Goal: Navigation & Orientation: Find specific page/section

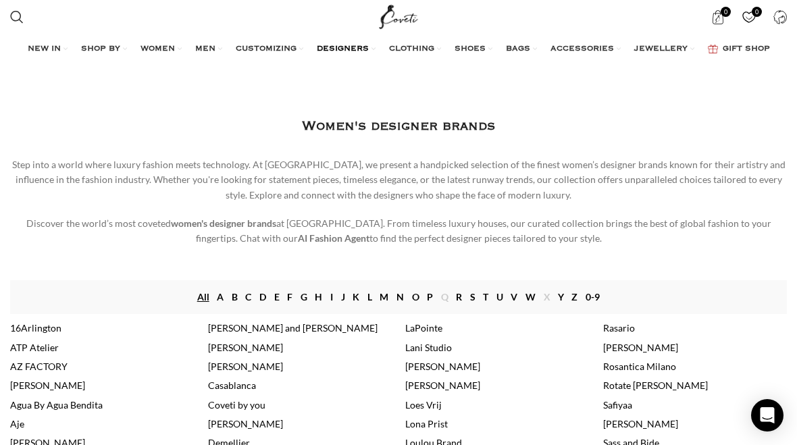
click at [473, 295] on link "S" at bounding box center [472, 297] width 5 height 15
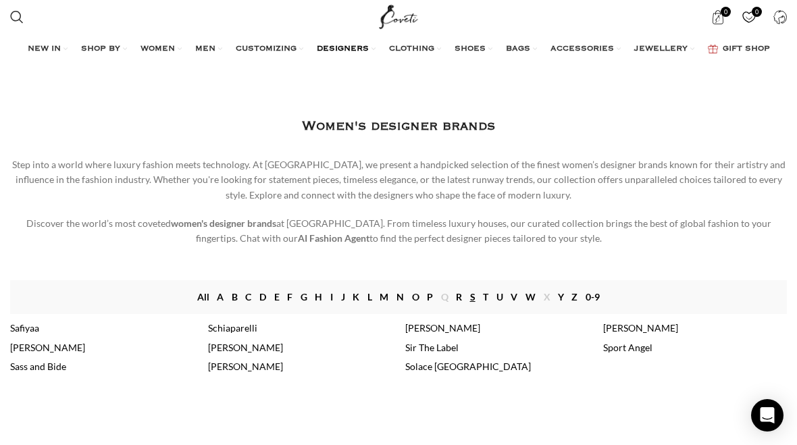
click at [244, 330] on link "Schiaparelli" at bounding box center [232, 327] width 49 height 11
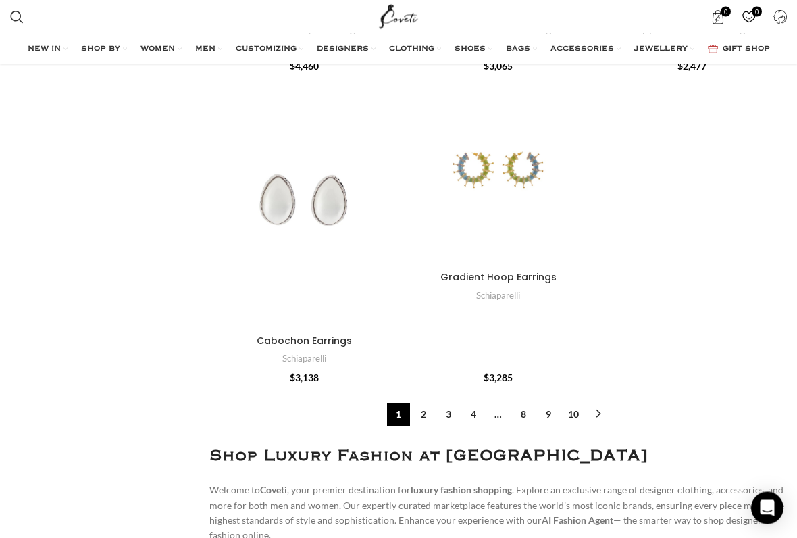
scroll to position [5100, 0]
click at [424, 403] on link "2" at bounding box center [423, 414] width 23 height 23
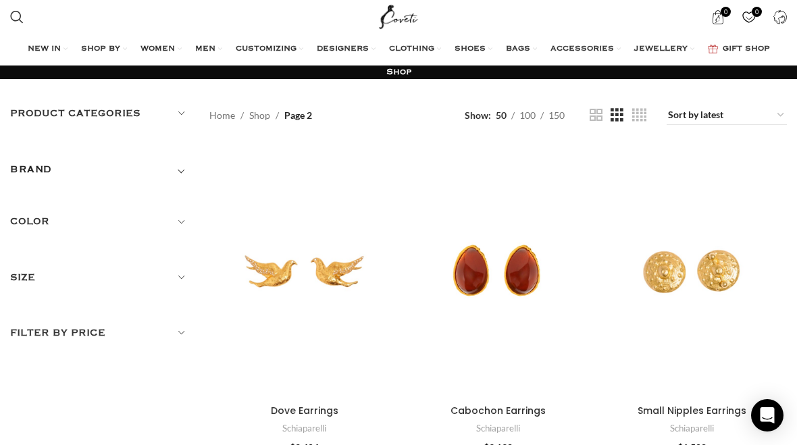
click at [128, 278] on h5 "Size" at bounding box center [99, 277] width 179 height 15
click at [164, 368] on h5 "Filter by price" at bounding box center [99, 375] width 179 height 15
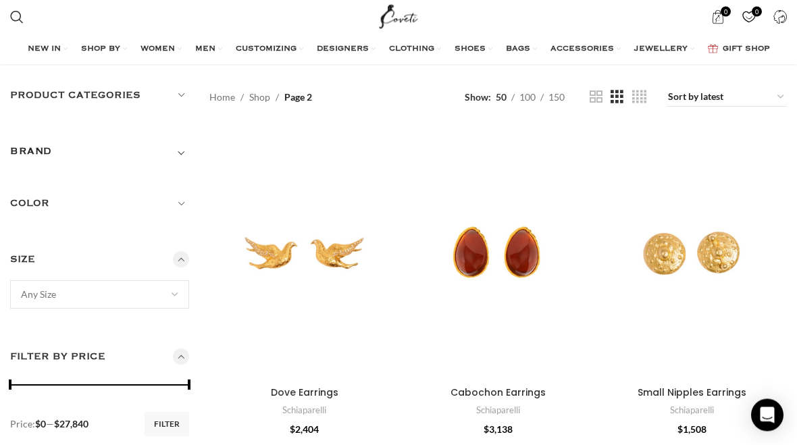
scroll to position [18, 0]
click at [58, 101] on h5 "Product categories" at bounding box center [99, 95] width 179 height 15
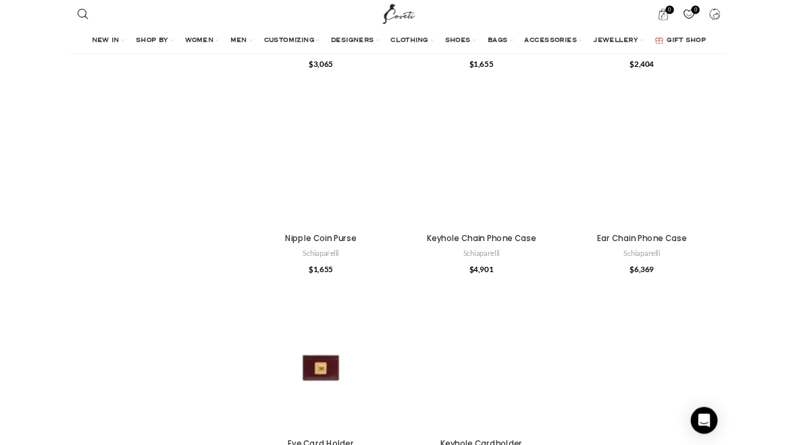
scroll to position [4548, 0]
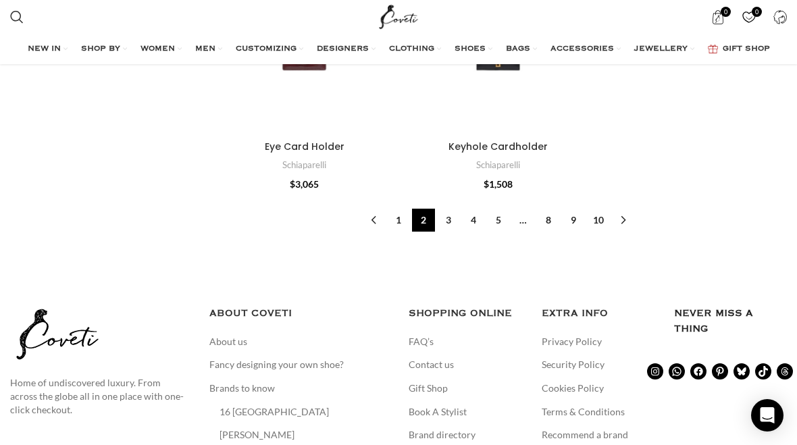
click at [449, 209] on link "3" at bounding box center [448, 220] width 23 height 23
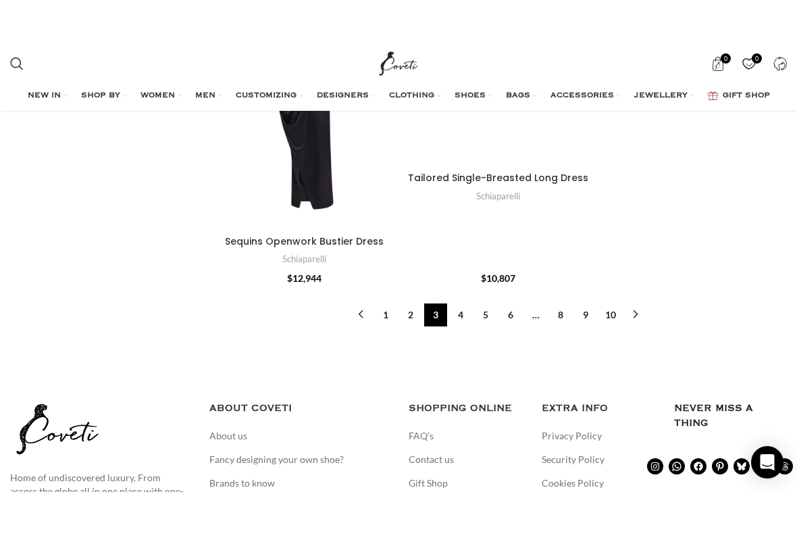
scroll to position [4543, 0]
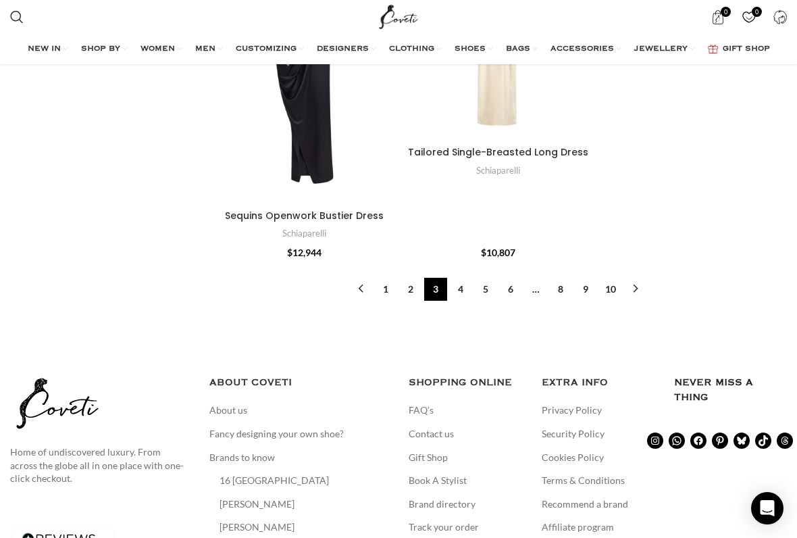
click at [463, 278] on link "4" at bounding box center [460, 289] width 23 height 23
